Goal: Contribute content: Add original content to the website for others to see

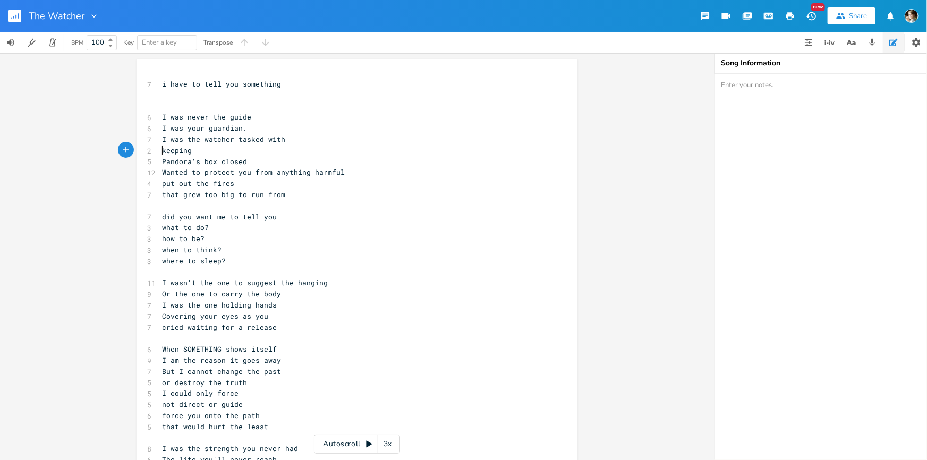
scroll to position [0, 16]
click at [160, 160] on pre "Pandora's box closed" at bounding box center [352, 161] width 384 height 11
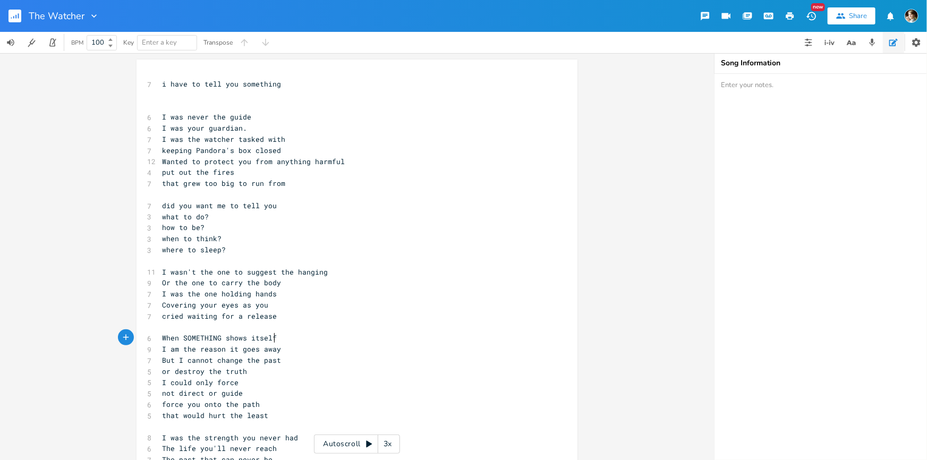
click at [272, 340] on pre "When SOMETHING shows itself" at bounding box center [352, 338] width 384 height 11
click at [284, 351] on pre "I am the reason it goes away" at bounding box center [352, 349] width 384 height 11
type textarea "When SOMETHING shows itself I am the reason it goes away"
click at [162, 336] on span "When SOMETHING shows itself" at bounding box center [219, 338] width 115 height 10
click at [234, 250] on pre "where to sleep?" at bounding box center [352, 249] width 384 height 11
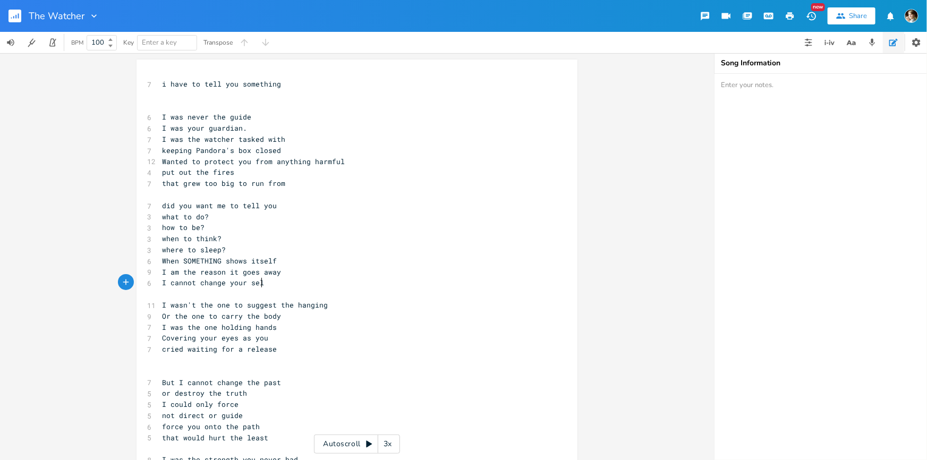
type textarea "I cannot change your self"
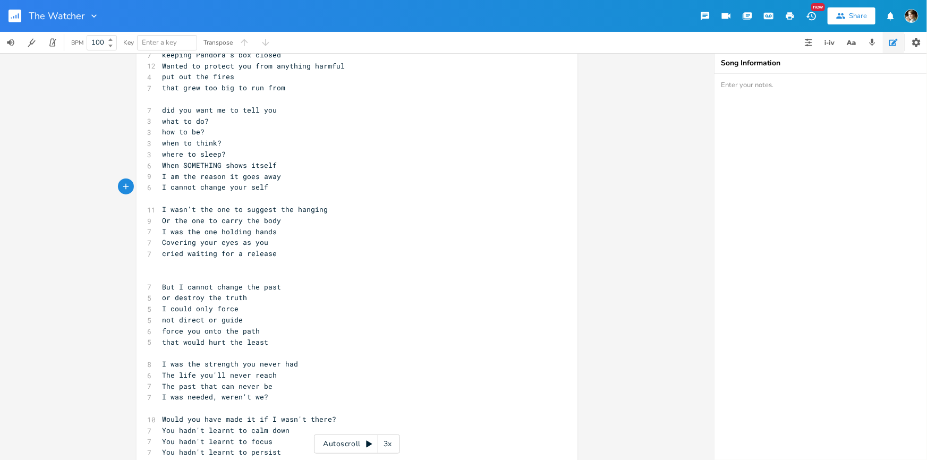
scroll to position [96, 0]
click at [196, 263] on pre "​" at bounding box center [352, 264] width 384 height 11
click at [295, 189] on pre "I cannot change your self" at bounding box center [352, 186] width 384 height 11
click at [214, 115] on pre "what to do?" at bounding box center [352, 120] width 384 height 11
click at [301, 115] on pre "what to do?" at bounding box center [352, 120] width 384 height 11
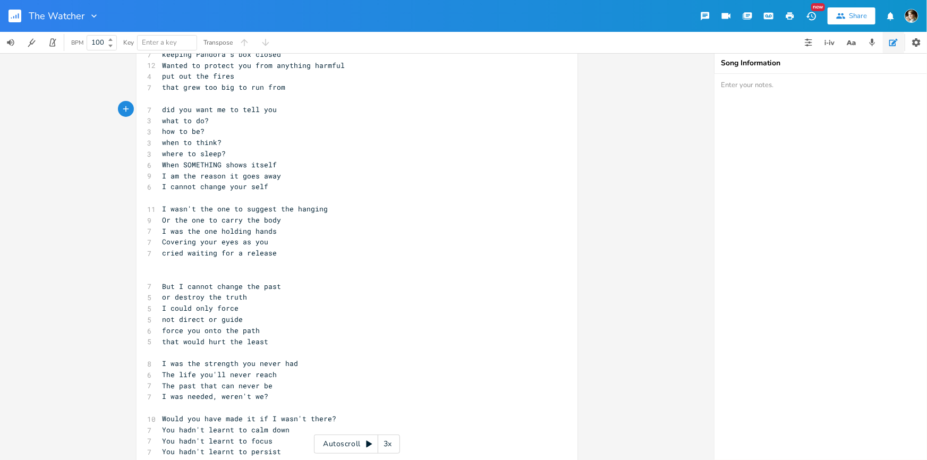
click at [273, 109] on span "did you want me to tell you" at bounding box center [219, 110] width 115 height 10
click at [271, 110] on span "did you want me to tell you" at bounding box center [219, 110] width 115 height 10
click at [207, 128] on pre "how to be?" at bounding box center [352, 131] width 384 height 11
click at [160, 131] on pre "how to be?" at bounding box center [352, 131] width 384 height 11
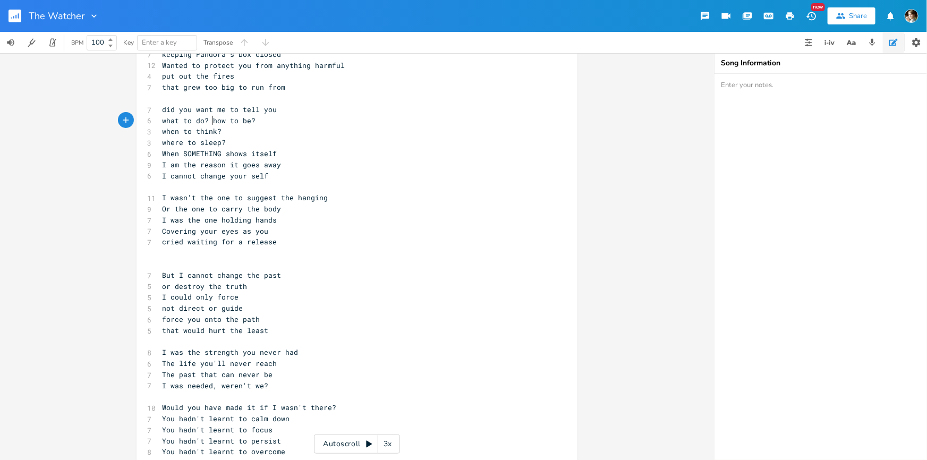
scroll to position [0, 1]
click at [160, 143] on pre "where to sleep?" at bounding box center [352, 142] width 384 height 11
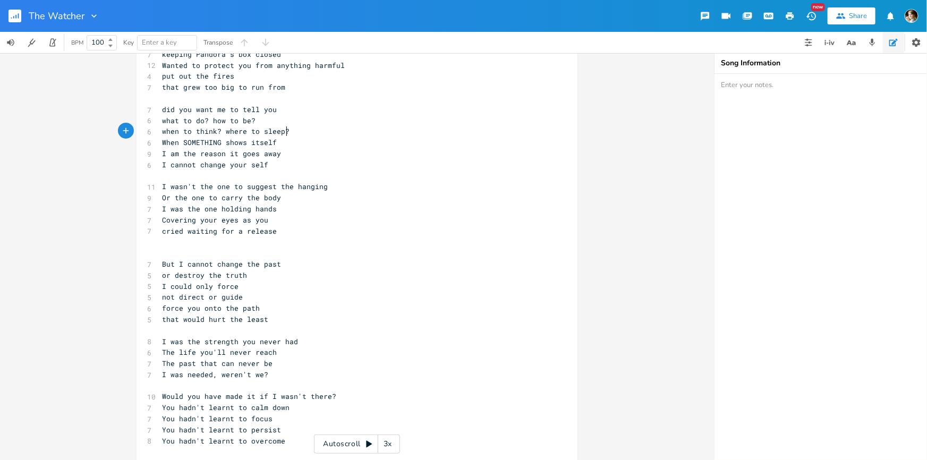
click at [286, 127] on pre "when to think? where to sleep?" at bounding box center [352, 131] width 384 height 11
click at [260, 116] on pre "what to do? how to be?" at bounding box center [352, 120] width 384 height 11
click at [285, 130] on pre "when to think? where to sleep?" at bounding box center [352, 131] width 384 height 11
click at [282, 138] on pre "When SOMETHING shows itself" at bounding box center [352, 142] width 384 height 11
click at [207, 141] on span "When SOMETHING shows itself" at bounding box center [219, 143] width 115 height 10
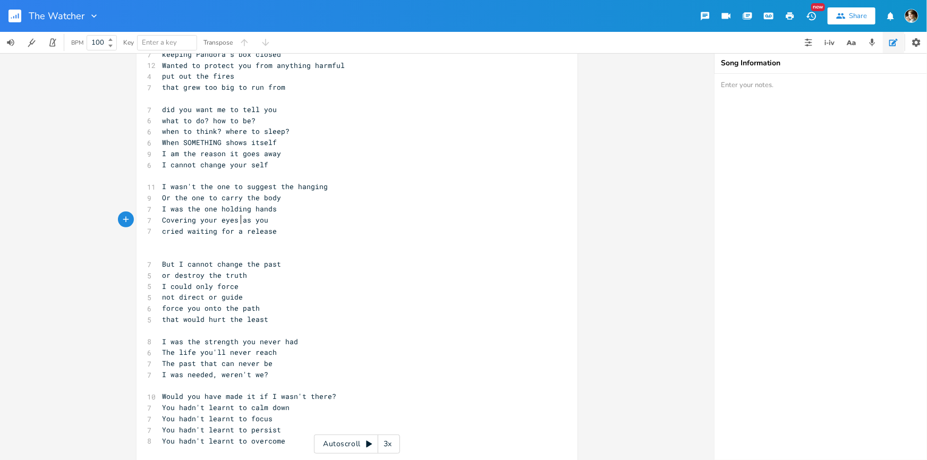
click at [239, 218] on span "Covering your eyes as you" at bounding box center [215, 220] width 106 height 10
click at [271, 217] on pre "Covering your eyes as you" at bounding box center [352, 220] width 384 height 11
type textarea "and ears"
click at [162, 231] on span "cried waiting for a release" at bounding box center [219, 231] width 115 height 10
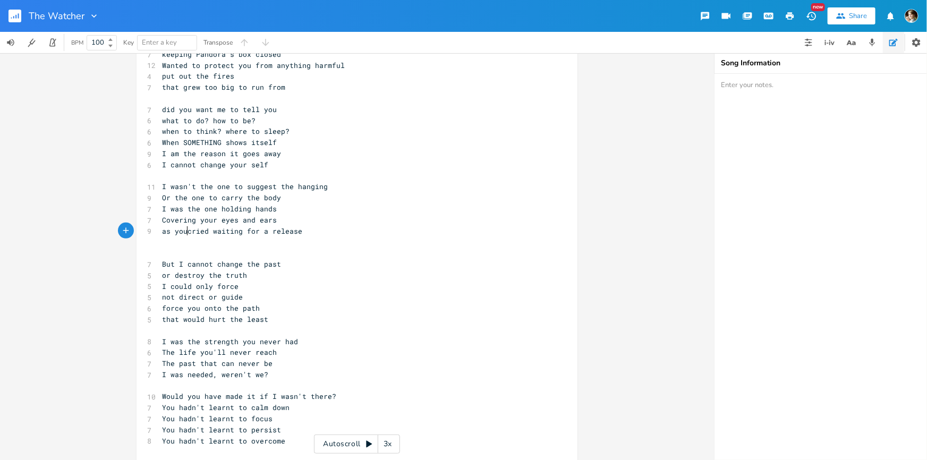
type textarea "as you"
click at [265, 227] on span "as you cried waiting for a release" at bounding box center [234, 231] width 145 height 10
click at [305, 223] on pre "Covering your eyes and ears" at bounding box center [352, 220] width 384 height 11
click at [316, 236] on pre "​" at bounding box center [352, 241] width 384 height 11
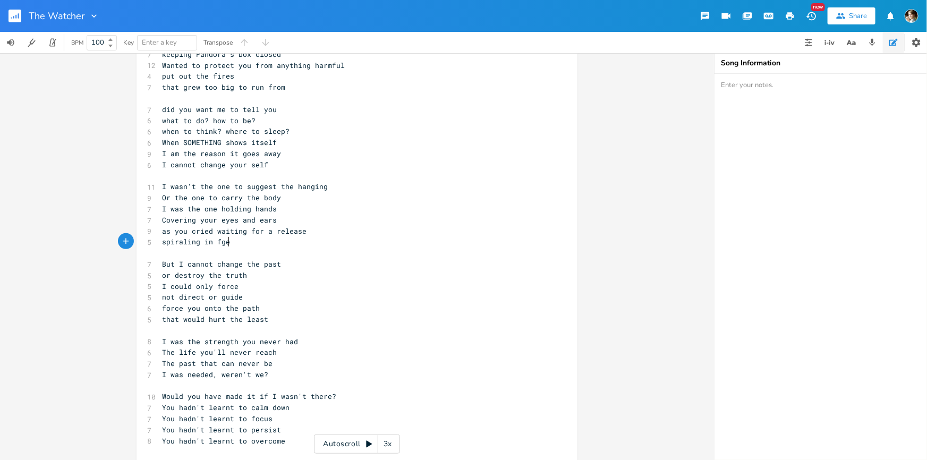
scroll to position [0, 53]
type textarea "spiraling in fgear"
type textarea "ear"
click at [178, 261] on span "But I cannot change the past" at bounding box center [221, 264] width 119 height 10
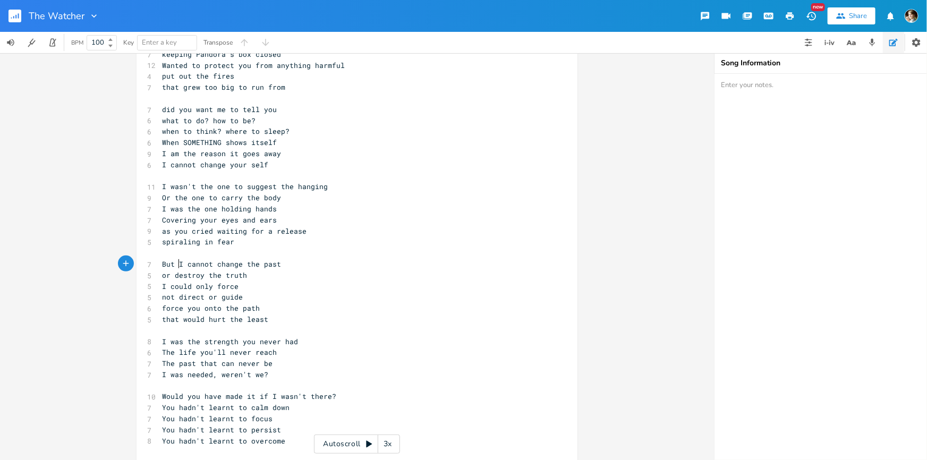
click at [285, 266] on pre "But I cannot change the past" at bounding box center [352, 264] width 384 height 11
click at [176, 263] on span "But I cannot change the past" at bounding box center [221, 264] width 119 height 10
click at [259, 285] on pre "I could only force" at bounding box center [352, 286] width 384 height 11
click at [201, 319] on span "that would hurt the least" at bounding box center [215, 320] width 106 height 10
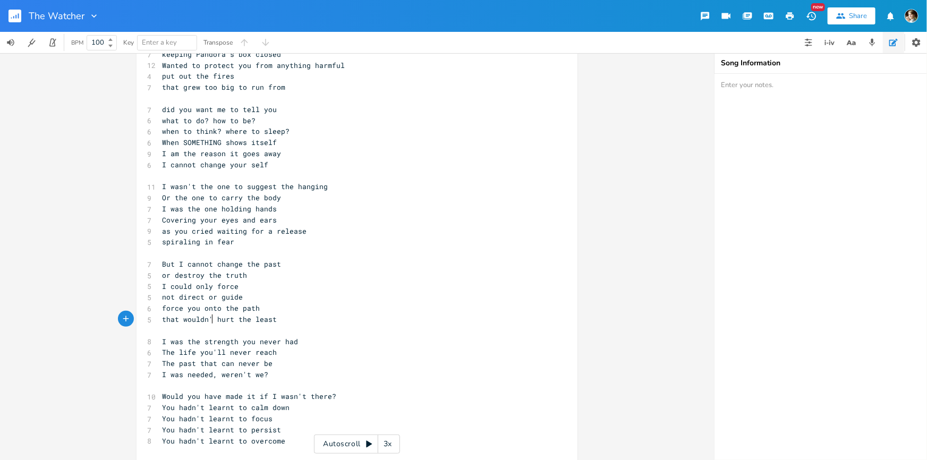
type textarea "n't"
click at [239, 316] on span "that wouldn't hurt the least" at bounding box center [221, 320] width 119 height 10
click at [284, 316] on pre "that wouldn't hurt the least" at bounding box center [352, 319] width 384 height 11
type textarea "inside"
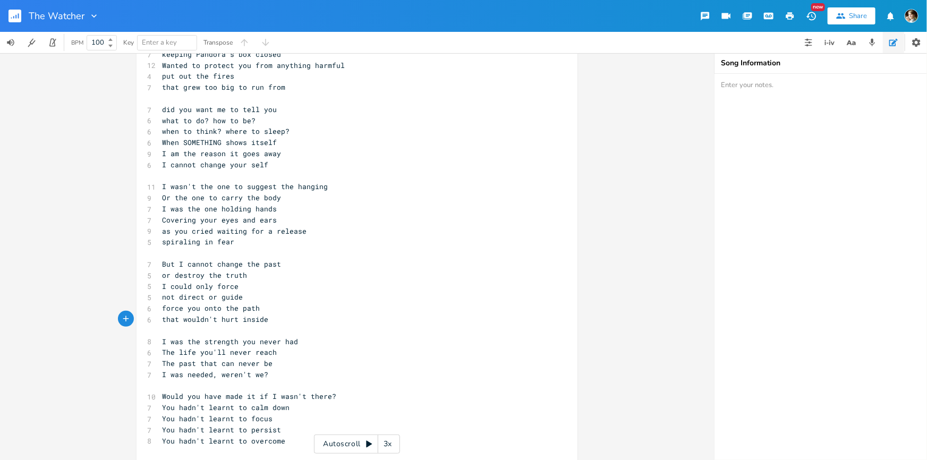
click at [290, 320] on pre "that wouldn't hurt inside" at bounding box center [352, 319] width 384 height 11
click at [286, 334] on pre "​" at bounding box center [352, 330] width 384 height 11
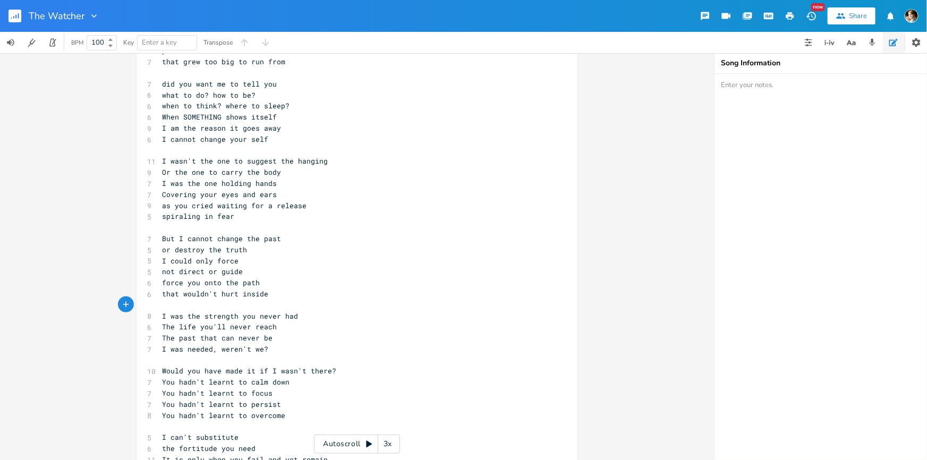
scroll to position [170, 0]
